Goal: Task Accomplishment & Management: Use online tool/utility

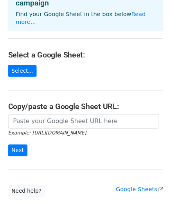
scroll to position [57, 0]
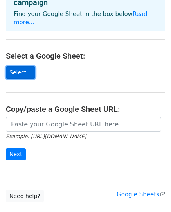
click at [19, 67] on link "Select..." at bounding box center [20, 73] width 29 height 12
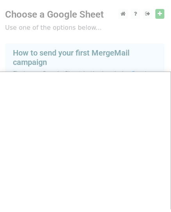
scroll to position [0, 0]
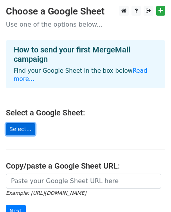
click at [18, 123] on link "Select..." at bounding box center [20, 129] width 29 height 12
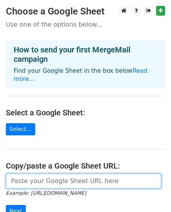
click at [45, 175] on input "url" at bounding box center [83, 181] width 155 height 15
paste input "https://docs.google.com/spreadsheets/d/1IO7cywGL_k5Mtb1jz1VNUgTU3pd4OS4a/edit?u…"
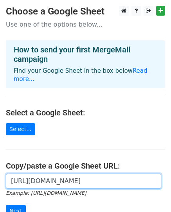
scroll to position [0, 294]
type input "https://docs.google.com/spreadsheets/d/1IO7cywGL_k5Mtb1jz1VNUgTU3pd4OS4a/edit?u…"
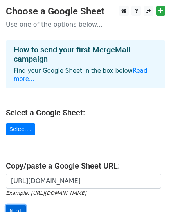
scroll to position [0, 0]
click at [16, 205] on input "Next" at bounding box center [16, 211] width 20 height 12
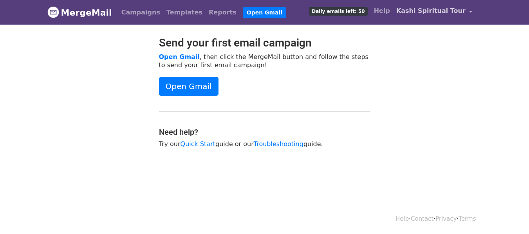
click at [469, 12] on link "Kashi Spiritual Tour" at bounding box center [434, 12] width 83 height 18
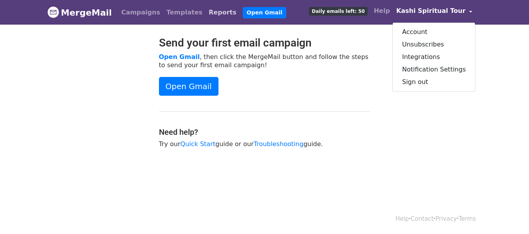
click at [205, 13] on link "Reports" at bounding box center [222, 13] width 34 height 16
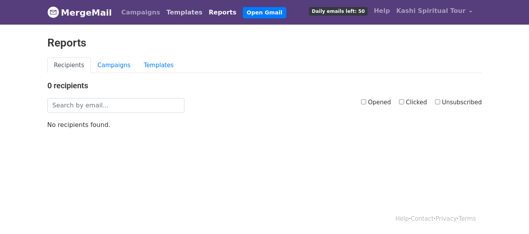
click at [163, 12] on link "Templates" at bounding box center [184, 13] width 42 height 16
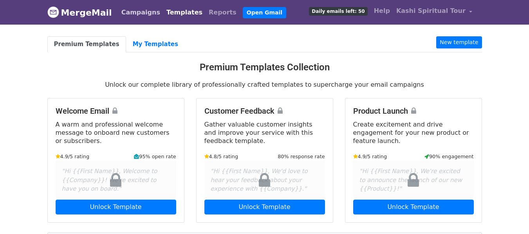
click at [137, 13] on link "Campaigns" at bounding box center [140, 13] width 45 height 16
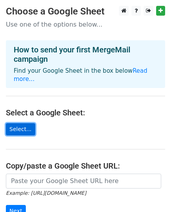
click at [14, 123] on link "Select..." at bounding box center [20, 129] width 29 height 12
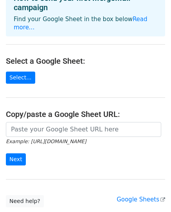
scroll to position [52, 0]
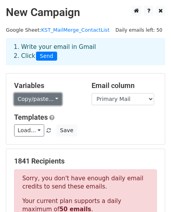
click at [41, 100] on link "Copy/paste..." at bounding box center [38, 99] width 48 height 12
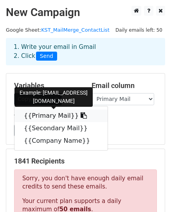
click at [46, 115] on link "{{Primary Mail}}" at bounding box center [60, 116] width 93 height 13
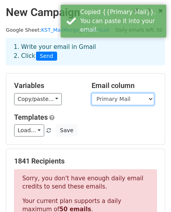
click at [114, 99] on select "Primary Mail Secondary Mail Company Name" at bounding box center [123, 99] width 63 height 12
click at [92, 93] on select "Primary Mail Secondary Mail Company Name" at bounding box center [123, 99] width 63 height 12
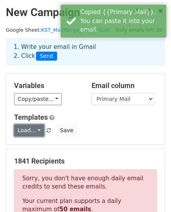
click at [31, 133] on link "Load..." at bounding box center [29, 130] width 30 height 12
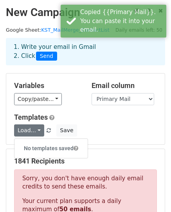
click at [109, 119] on h5 "Templates" at bounding box center [85, 117] width 143 height 9
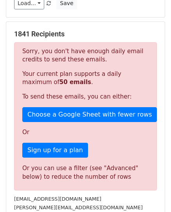
scroll to position [128, 0]
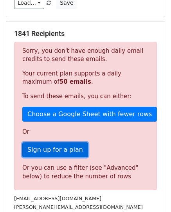
click at [59, 148] on link "Sign up for a plan" at bounding box center [55, 149] width 66 height 15
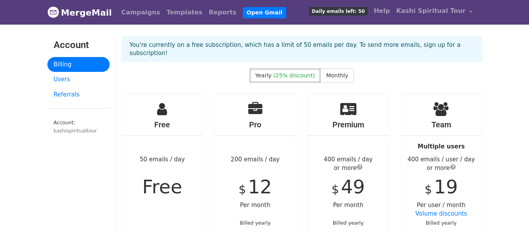
drag, startPoint x: 195, startPoint y: 188, endPoint x: 28, endPoint y: 212, distance: 168.1
